Goal: Task Accomplishment & Management: Complete application form

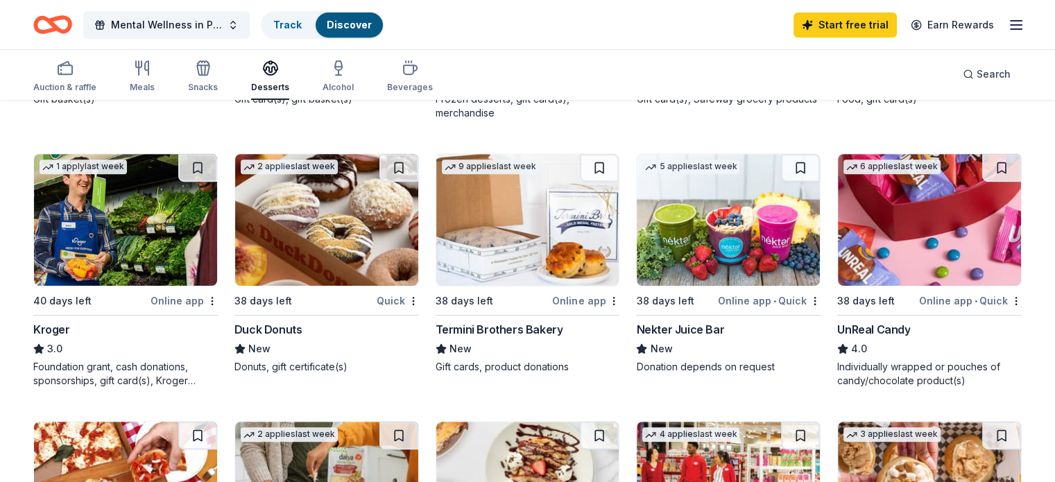
scroll to position [624, 0]
click at [319, 277] on img at bounding box center [326, 219] width 183 height 132
click at [527, 249] on img at bounding box center [527, 219] width 183 height 132
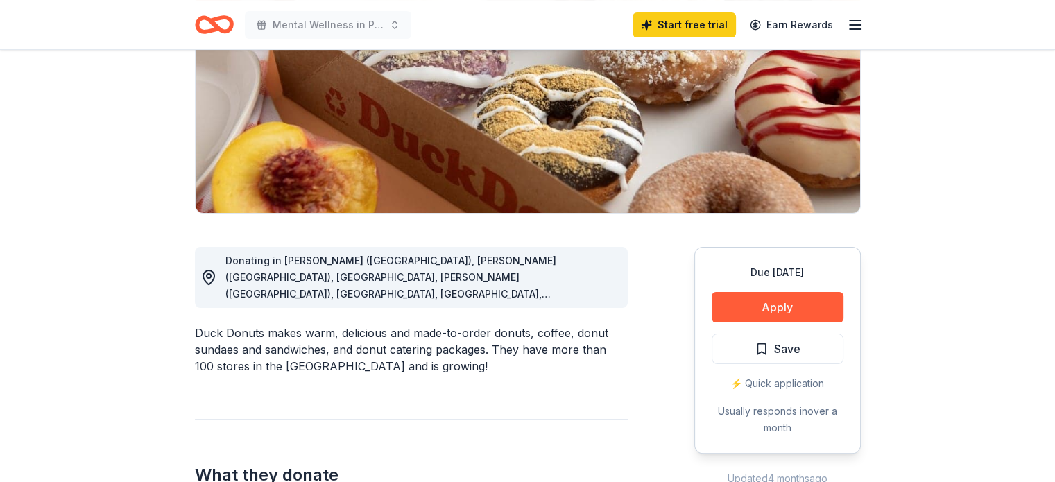
scroll to position [277, 0]
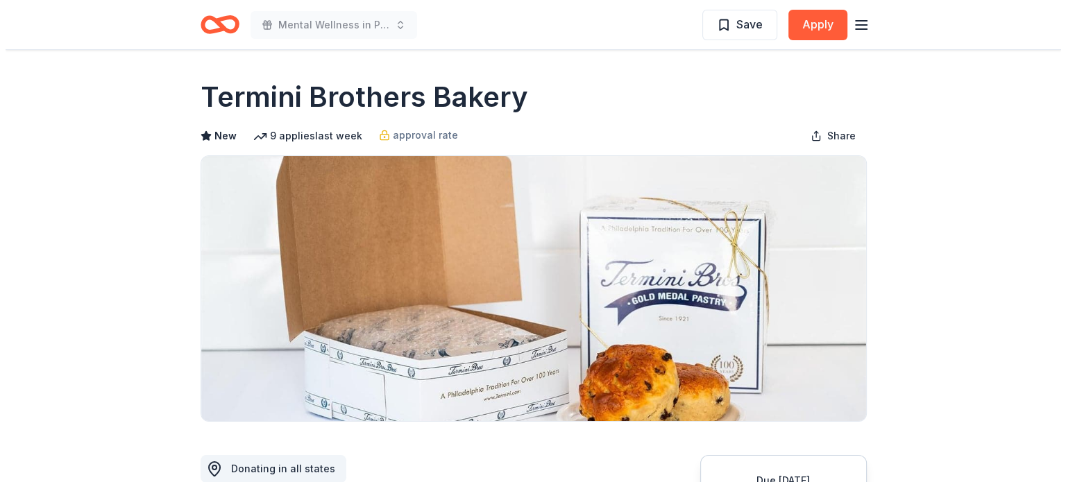
scroll to position [208, 0]
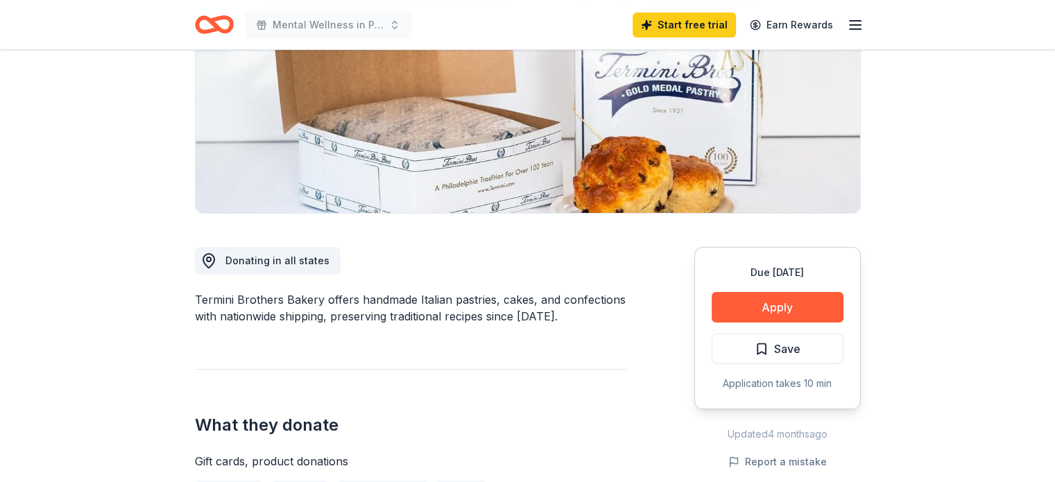
click at [786, 305] on button "Apply" at bounding box center [778, 307] width 132 height 31
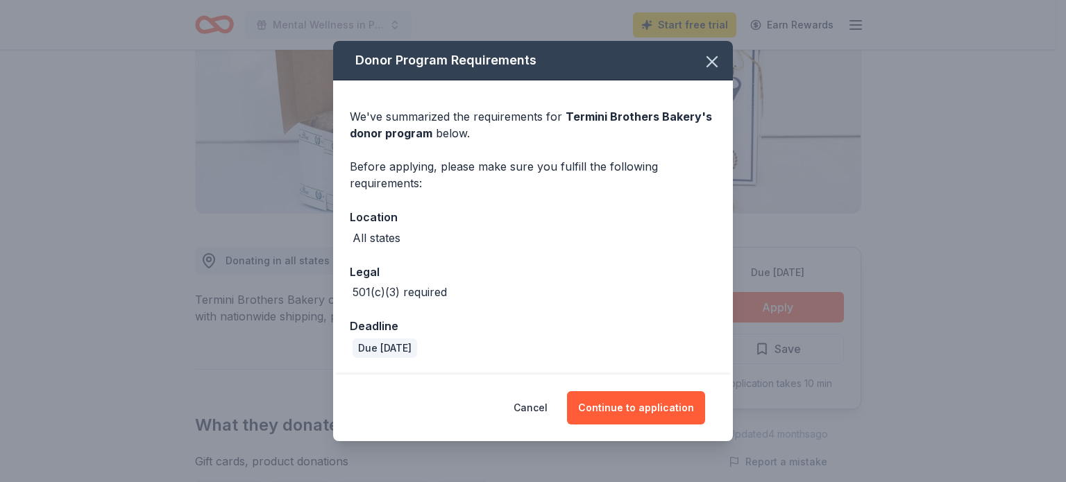
click at [680, 402] on button "Continue to application" at bounding box center [636, 407] width 138 height 33
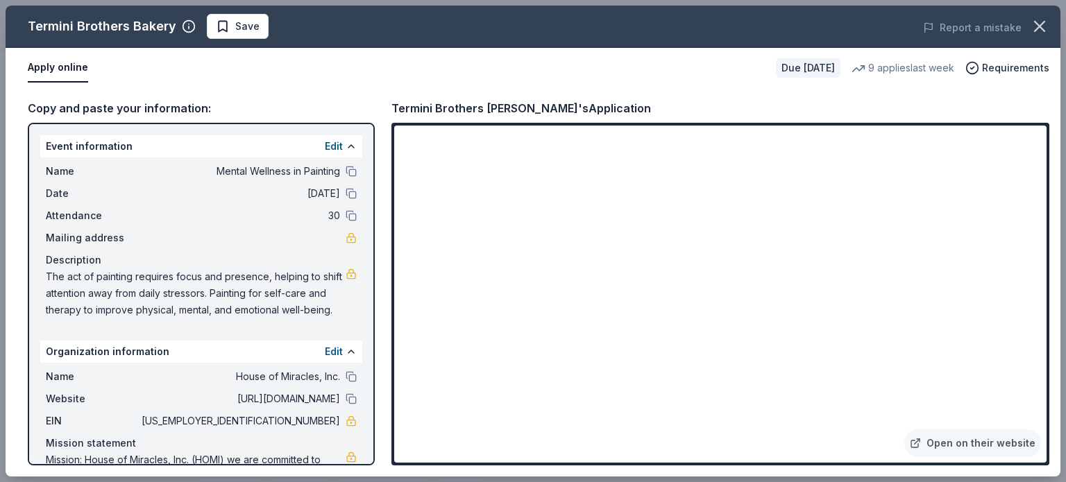
drag, startPoint x: 391, startPoint y: 102, endPoint x: 459, endPoint y: 112, distance: 68.0
click at [480, 112] on div "Termini Brothers [PERSON_NAME]'s Application" at bounding box center [520, 108] width 259 height 18
click at [385, 107] on div "Copy and paste your information: Event information Edit Name Mental Wellness in…" at bounding box center [533, 282] width 1054 height 388
